Goal: Task Accomplishment & Management: Manage account settings

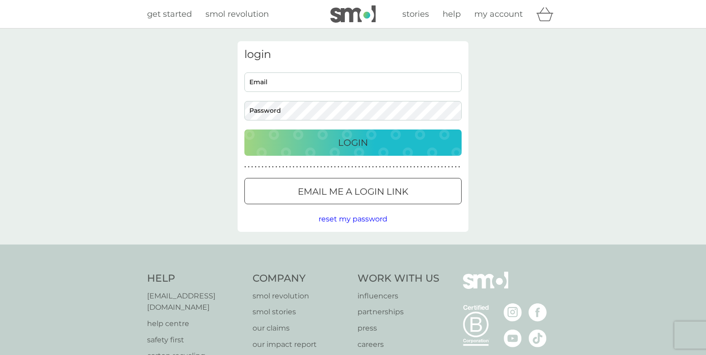
click at [262, 83] on input "Email" at bounding box center [353, 81] width 217 height 19
type input "[PERSON_NAME][EMAIL_ADDRESS][DOMAIN_NAME]"
click at [338, 140] on p "Login" at bounding box center [353, 142] width 30 height 14
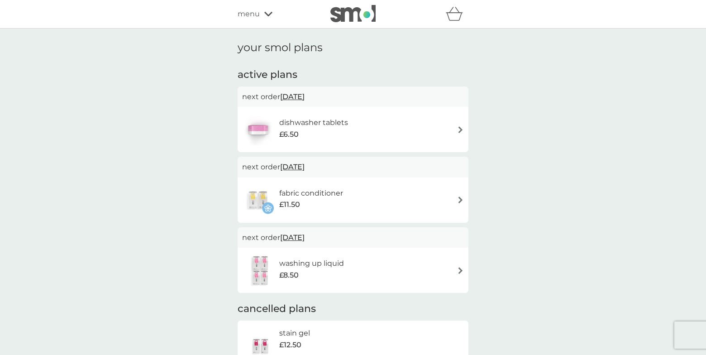
click at [305, 94] on span "[DATE]" at bounding box center [292, 97] width 24 height 18
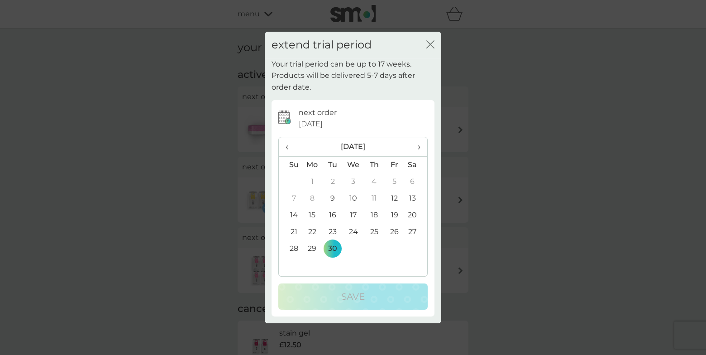
click at [417, 146] on span "›" at bounding box center [416, 146] width 9 height 19
click at [396, 247] on td "31" at bounding box center [394, 248] width 20 height 17
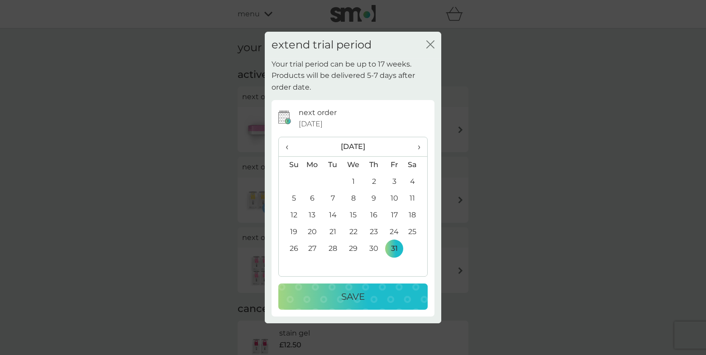
click at [349, 298] on p "Save" at bounding box center [353, 296] width 24 height 14
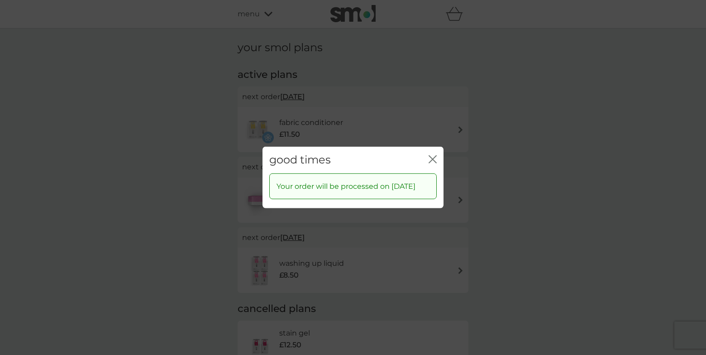
click at [432, 156] on icon "close" at bounding box center [431, 159] width 4 height 7
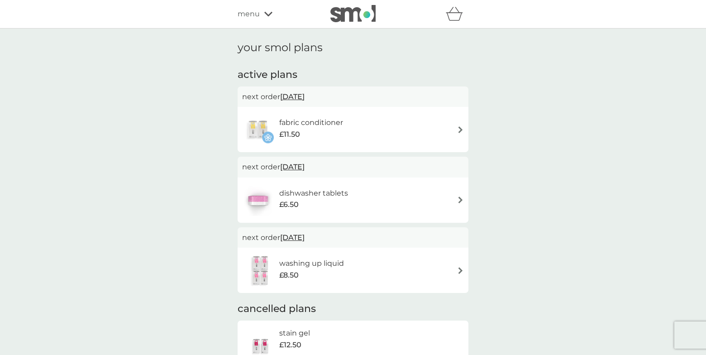
click at [461, 127] on img at bounding box center [460, 129] width 7 height 7
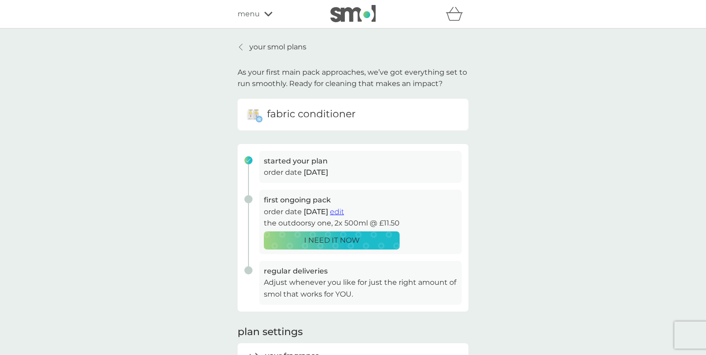
click at [251, 45] on p "your smol plans" at bounding box center [278, 47] width 57 height 12
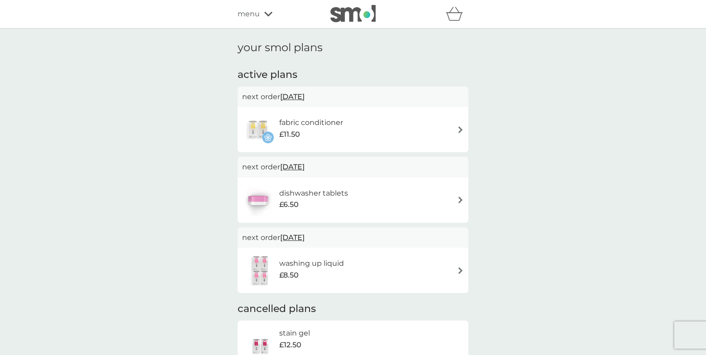
click at [291, 96] on span "[DATE]" at bounding box center [292, 97] width 24 height 18
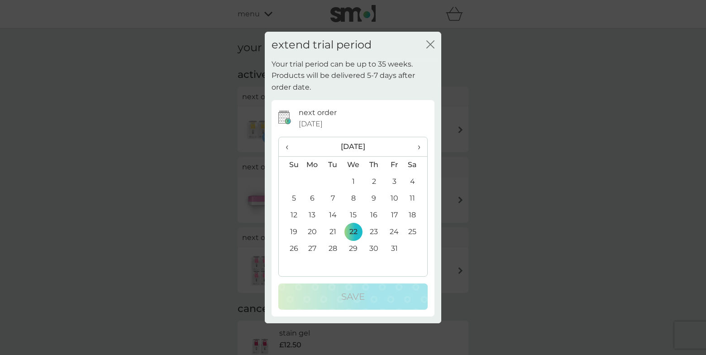
click at [394, 246] on td "31" at bounding box center [394, 248] width 20 height 17
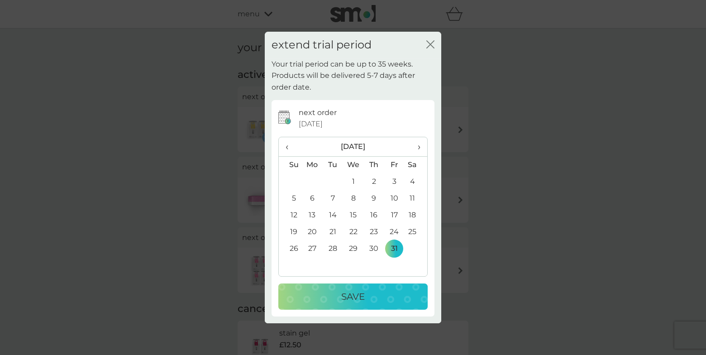
click at [356, 299] on p "Save" at bounding box center [353, 296] width 24 height 14
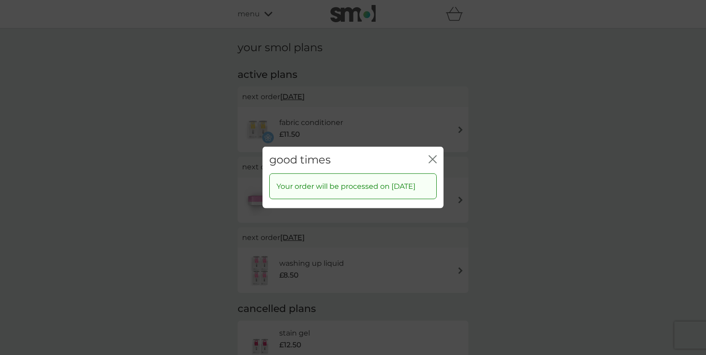
click at [433, 156] on icon "close" at bounding box center [435, 159] width 4 height 7
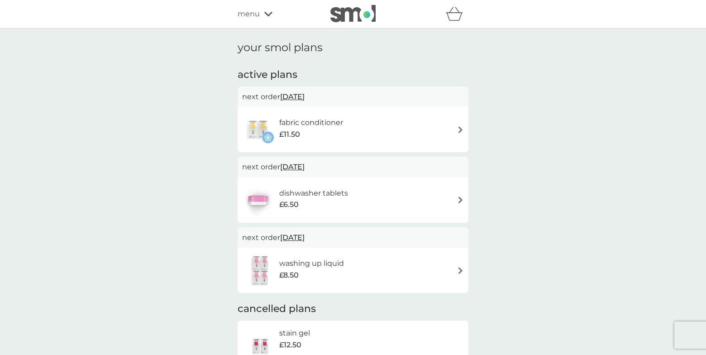
click at [264, 14] on icon at bounding box center [268, 13] width 8 height 5
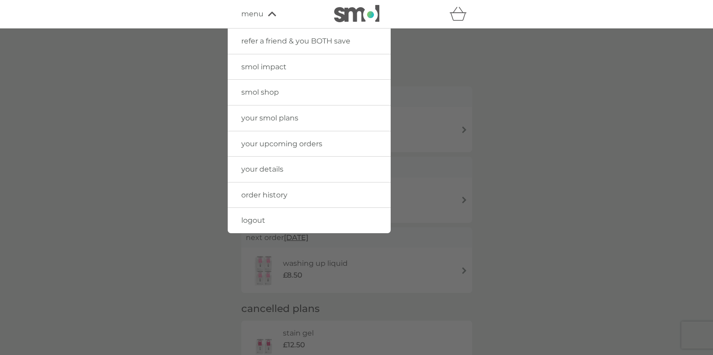
click at [249, 221] on span "logout" at bounding box center [253, 220] width 24 height 9
